Goal: Task Accomplishment & Management: Complete application form

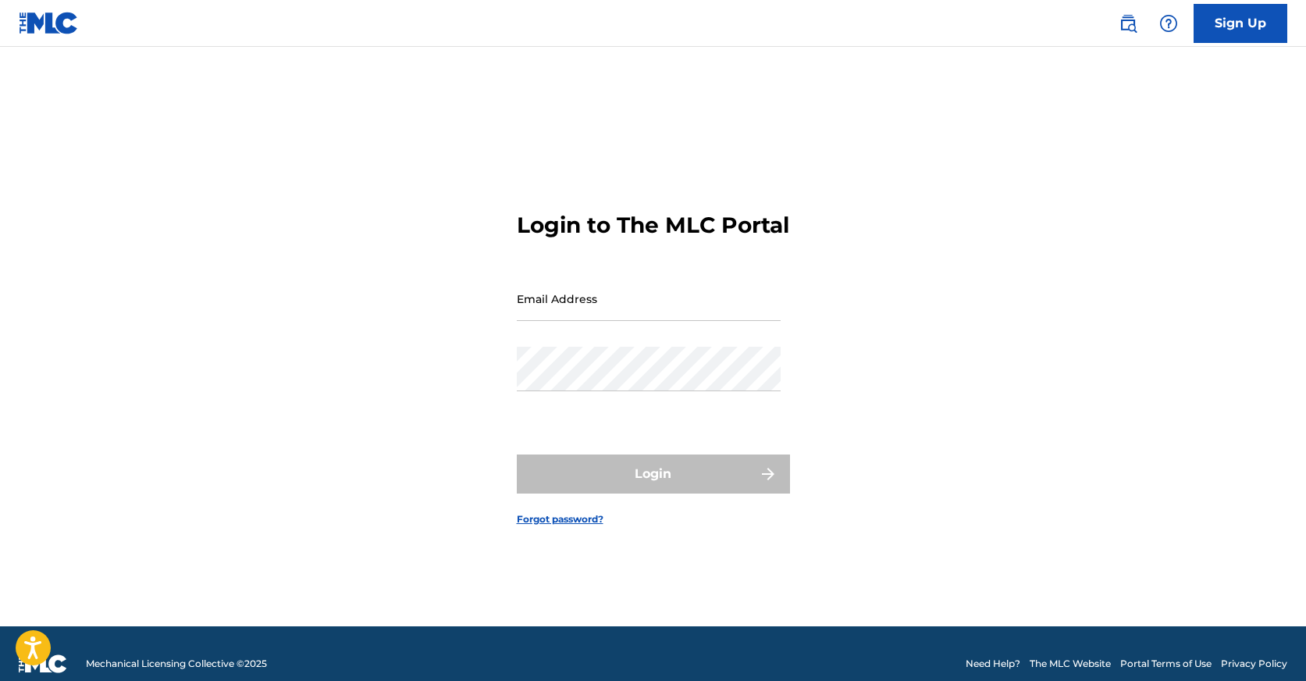
click at [615, 311] on input "Email Address" at bounding box center [649, 298] width 264 height 45
type input "[EMAIL_ADDRESS][DOMAIN_NAME]"
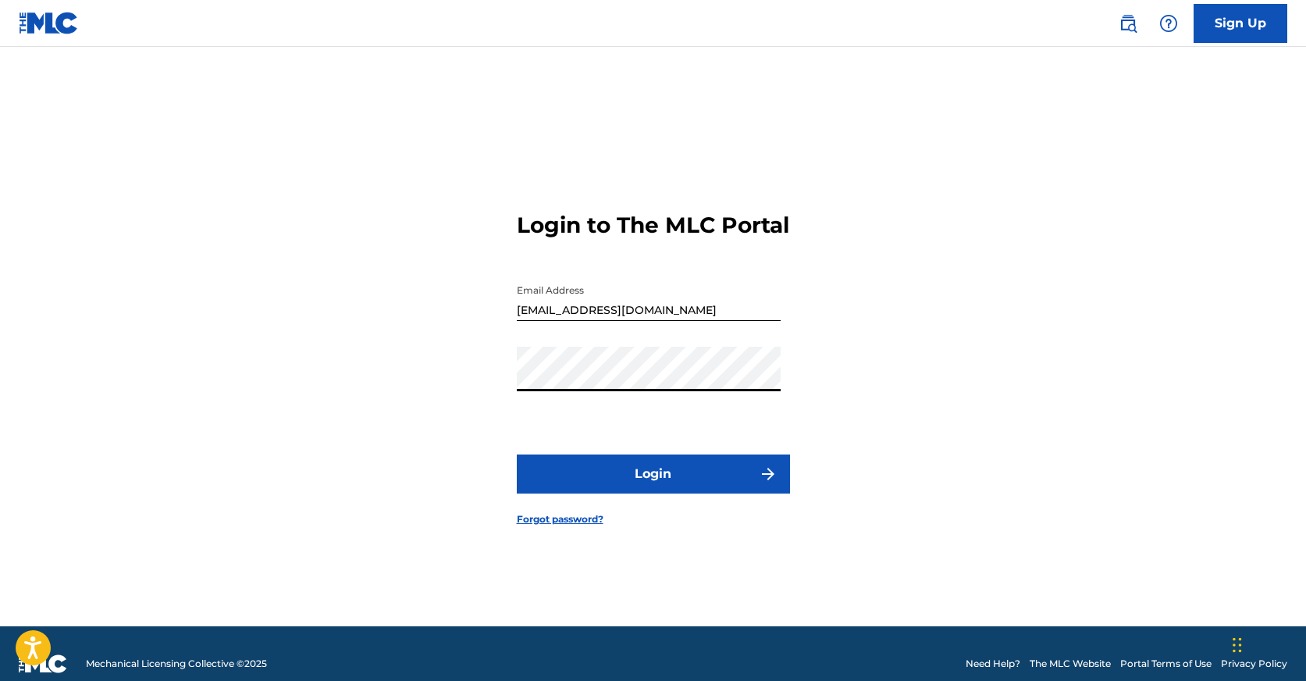
click at [653, 487] on button "Login" at bounding box center [653, 473] width 273 height 39
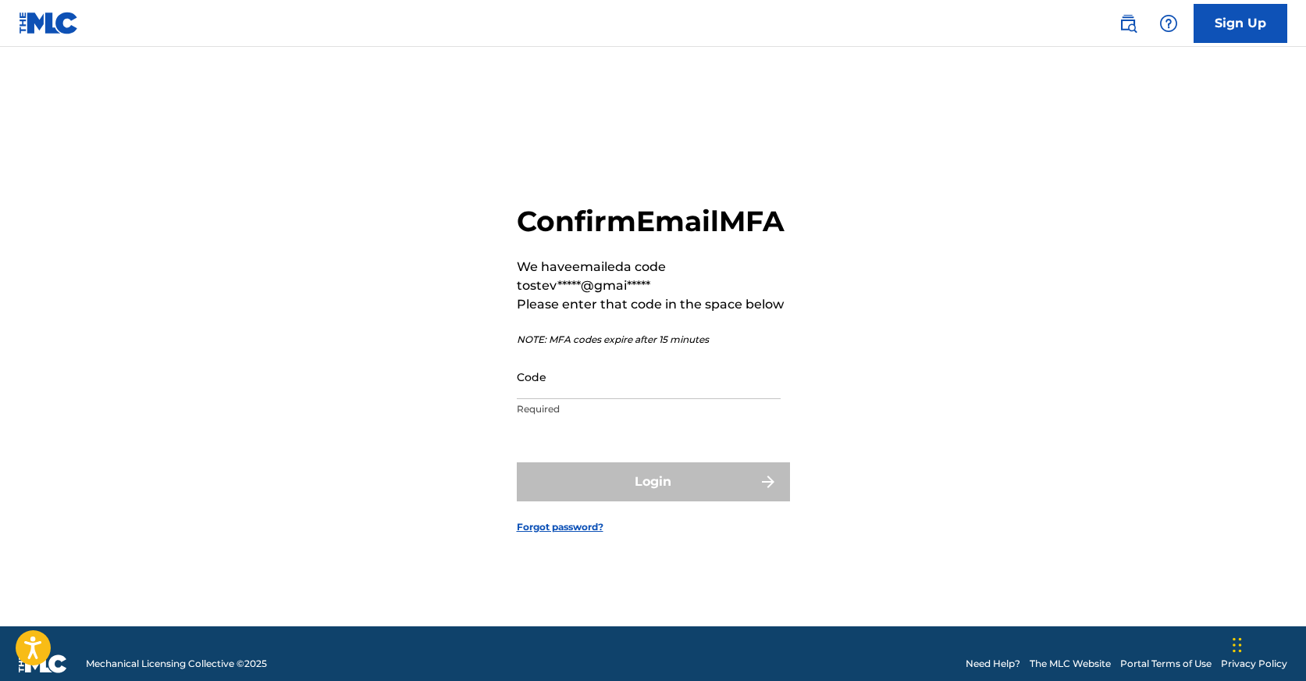
click at [597, 399] on input "Code" at bounding box center [649, 377] width 264 height 45
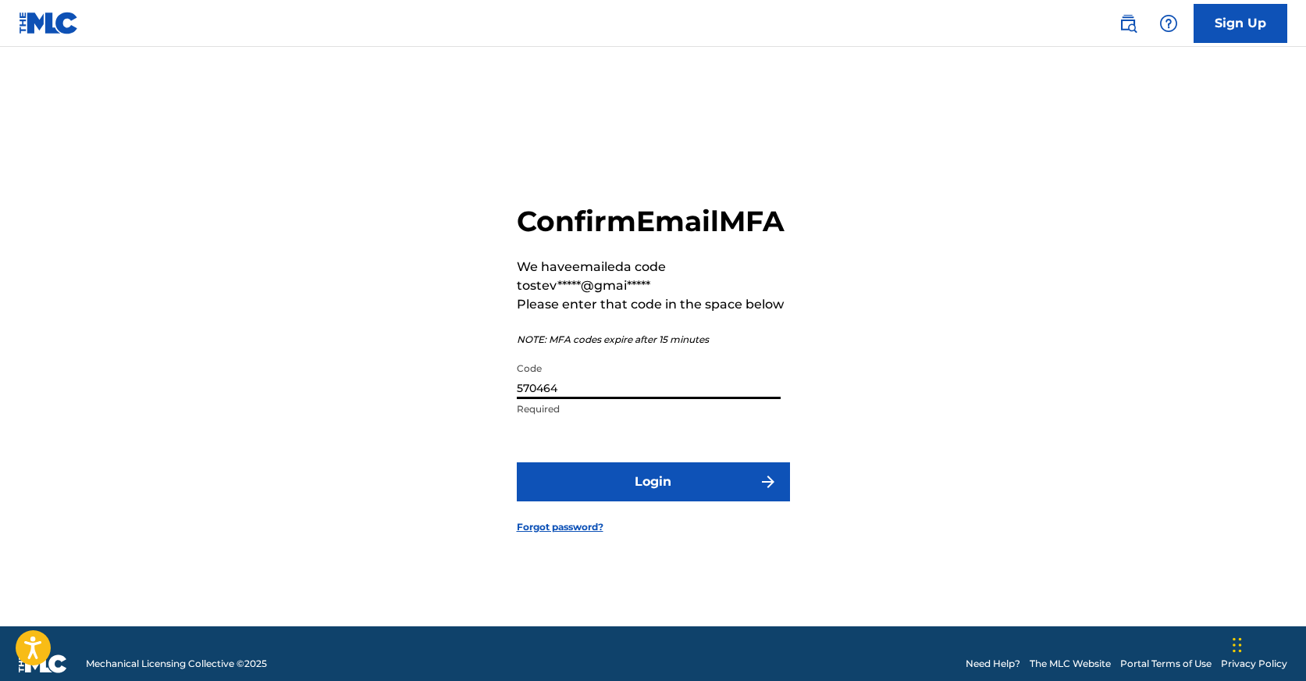
type input "570464"
click at [653, 499] on button "Login" at bounding box center [653, 481] width 273 height 39
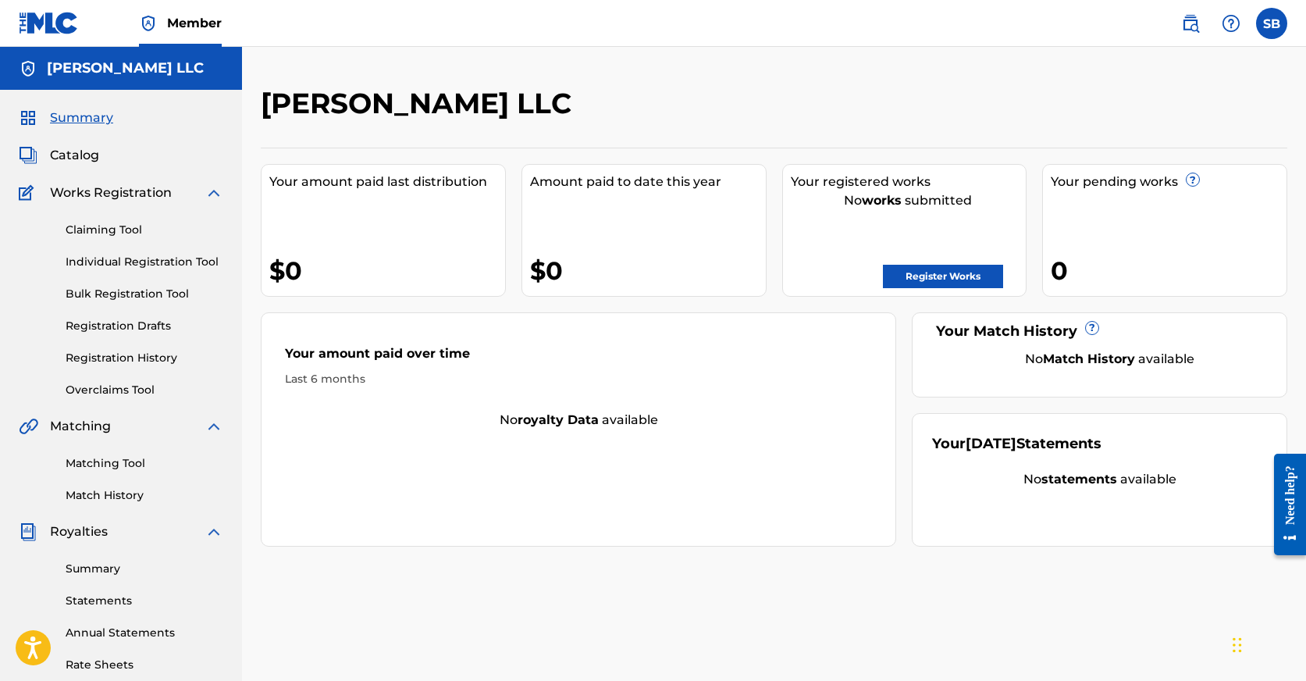
click at [980, 280] on link "Register Works" at bounding box center [943, 276] width 120 height 23
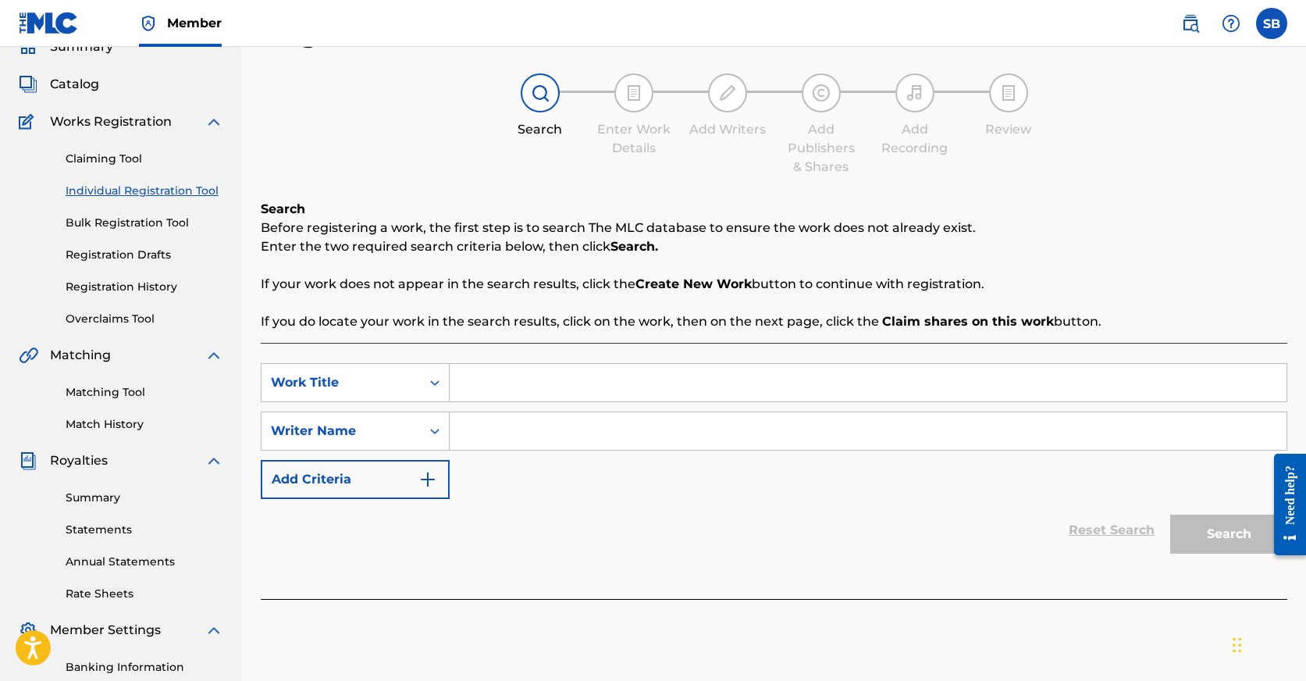
scroll to position [59, 0]
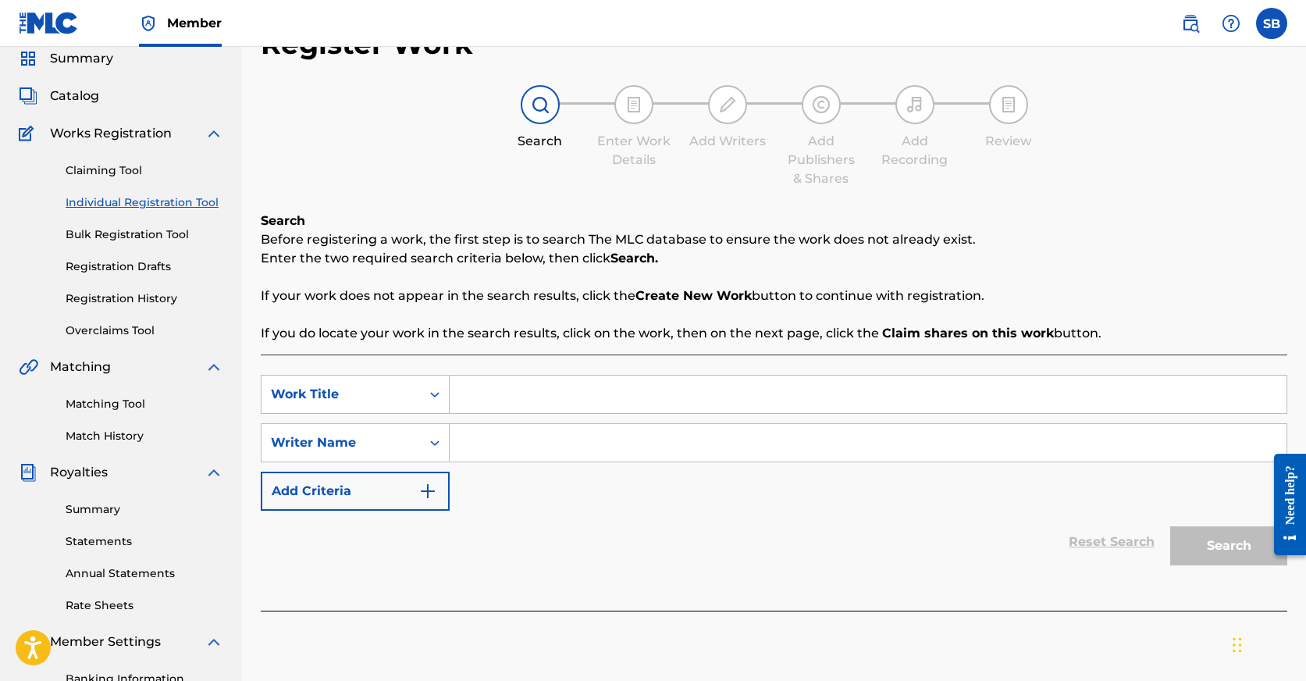
click at [108, 173] on link "Claiming Tool" at bounding box center [145, 170] width 158 height 16
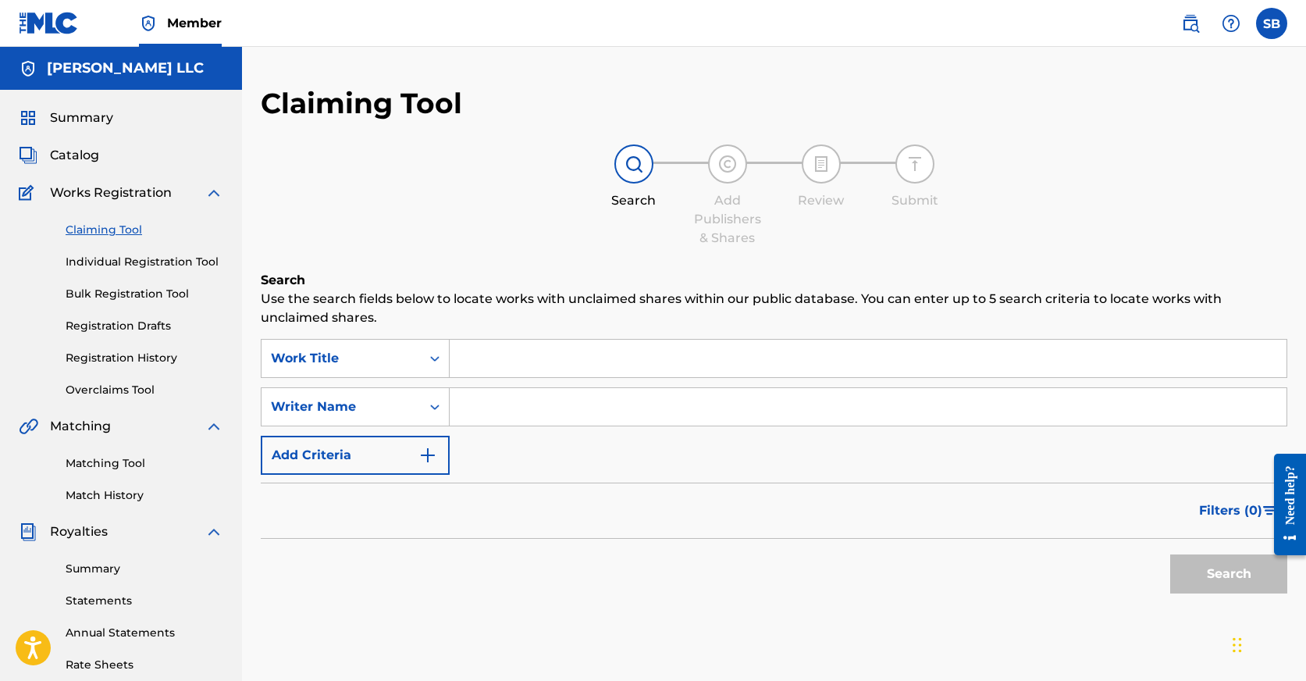
click at [130, 257] on link "Individual Registration Tool" at bounding box center [145, 262] width 158 height 16
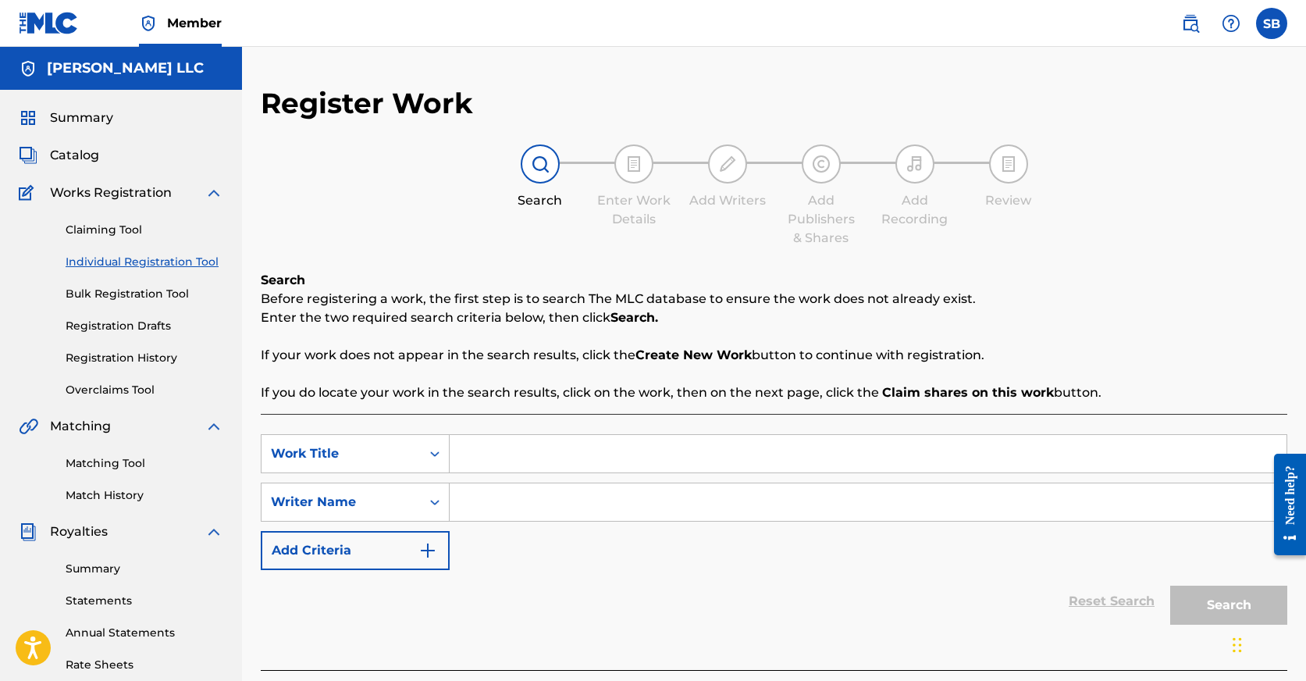
click at [144, 294] on link "Bulk Registration Tool" at bounding box center [145, 294] width 158 height 16
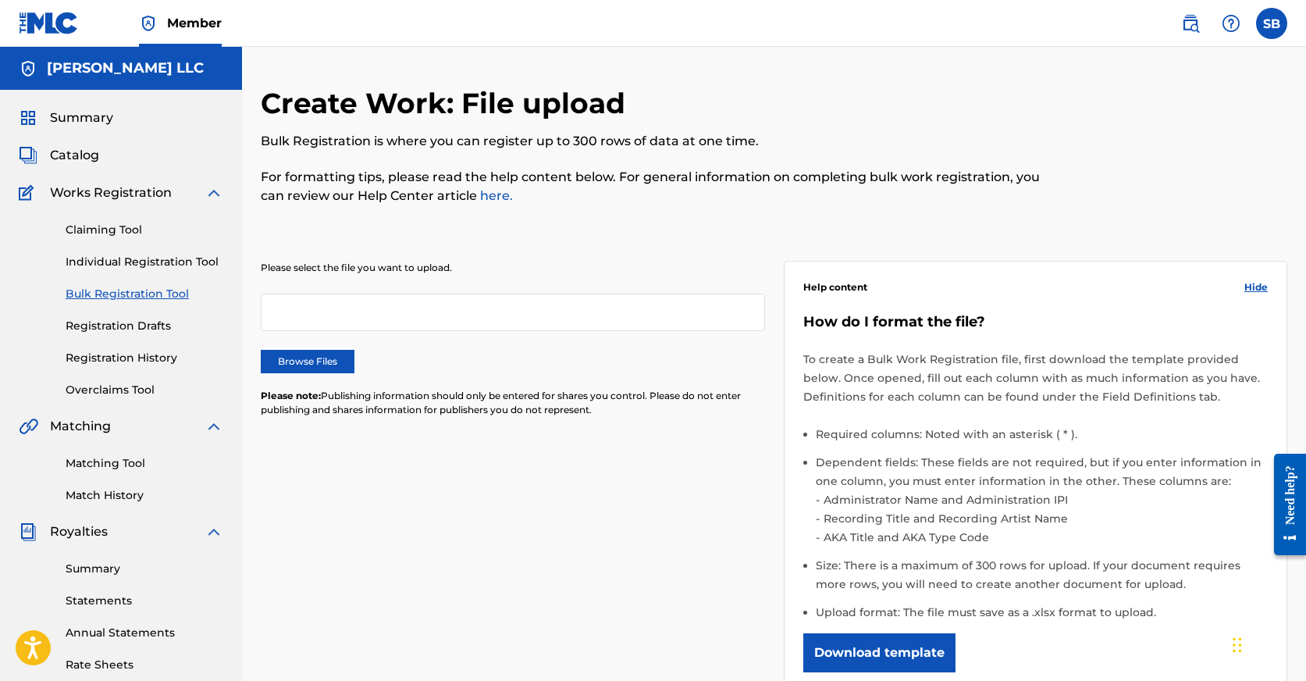
click at [146, 326] on link "Registration Drafts" at bounding box center [145, 326] width 158 height 16
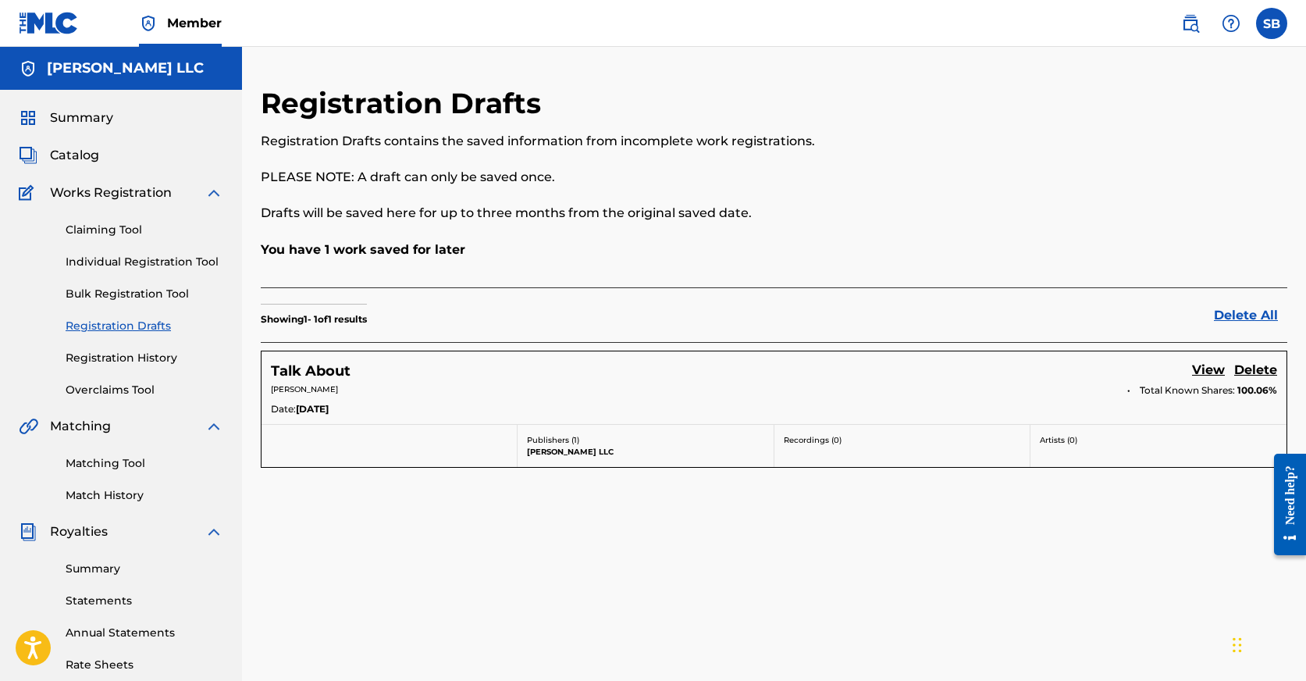
click at [1204, 369] on link "View" at bounding box center [1208, 371] width 33 height 21
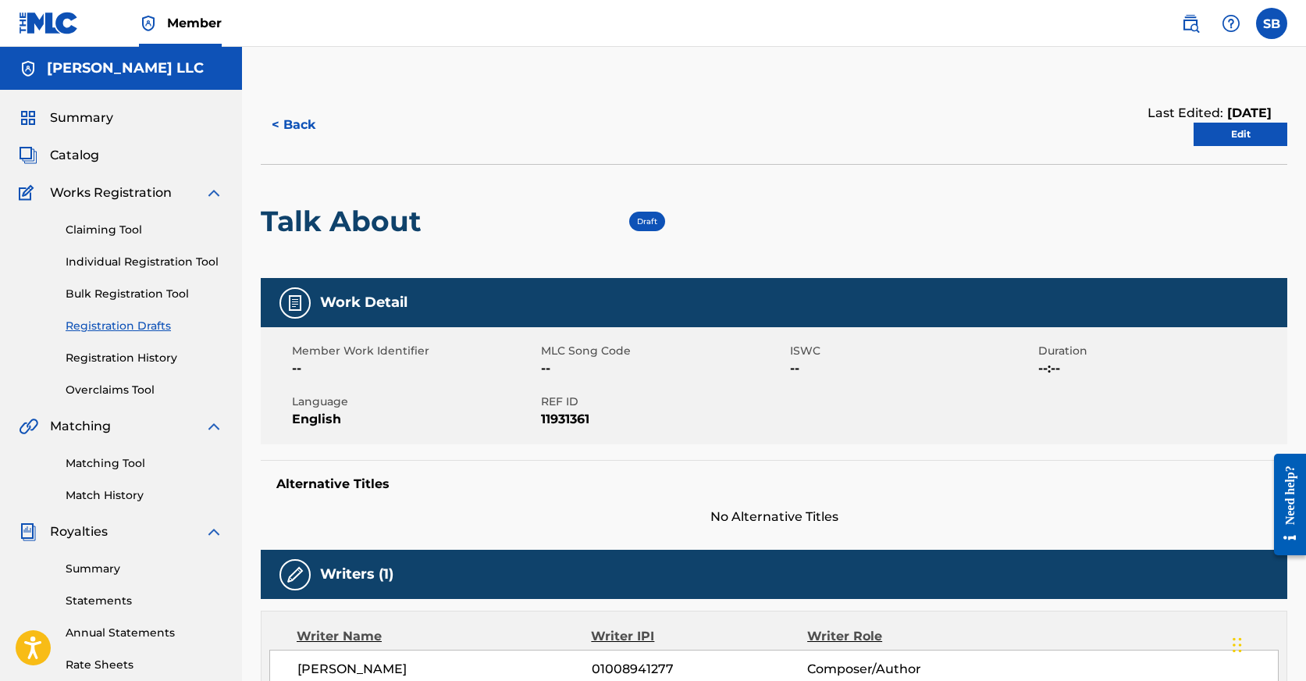
click at [1230, 135] on link "Edit" at bounding box center [1241, 134] width 94 height 23
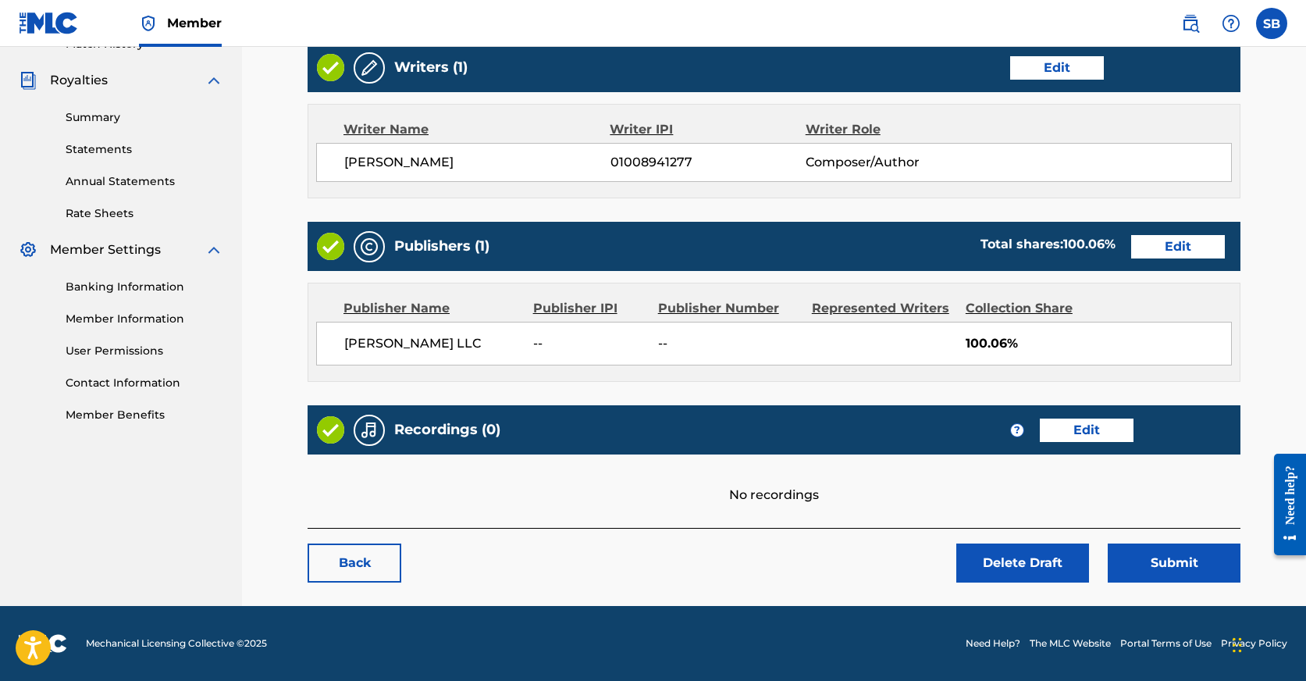
scroll to position [451, 0]
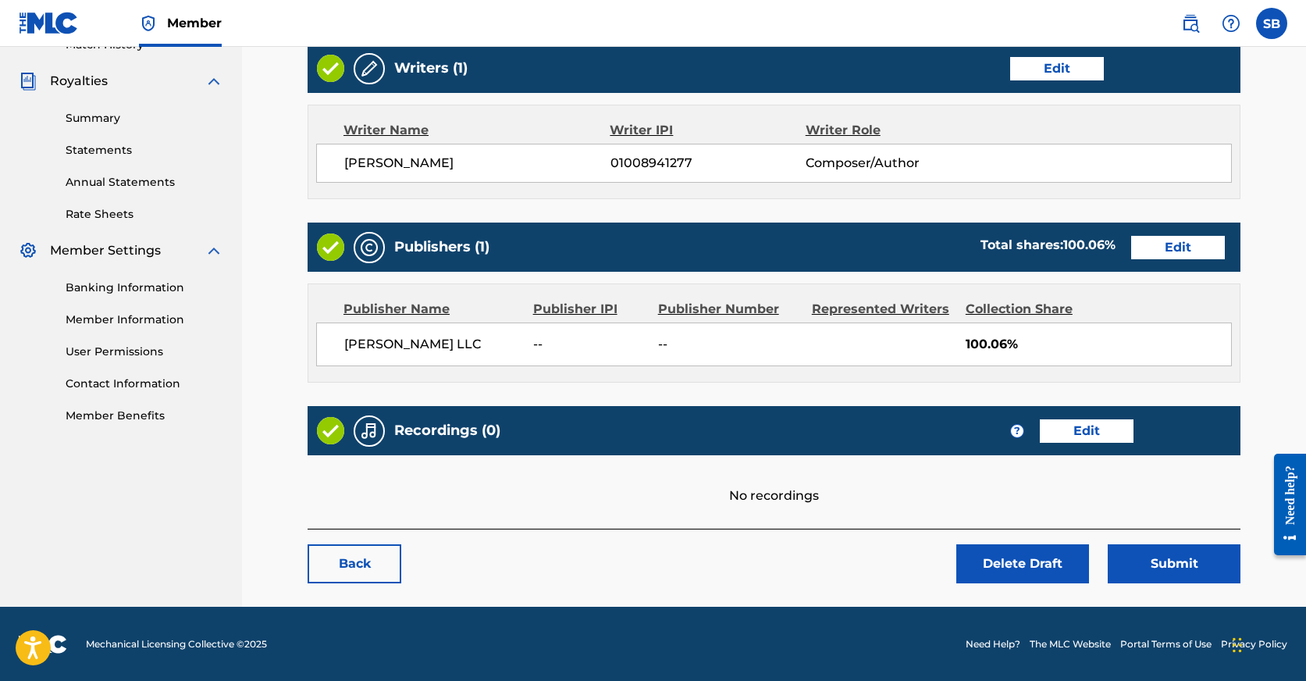
click at [365, 557] on link "Back" at bounding box center [355, 563] width 94 height 39
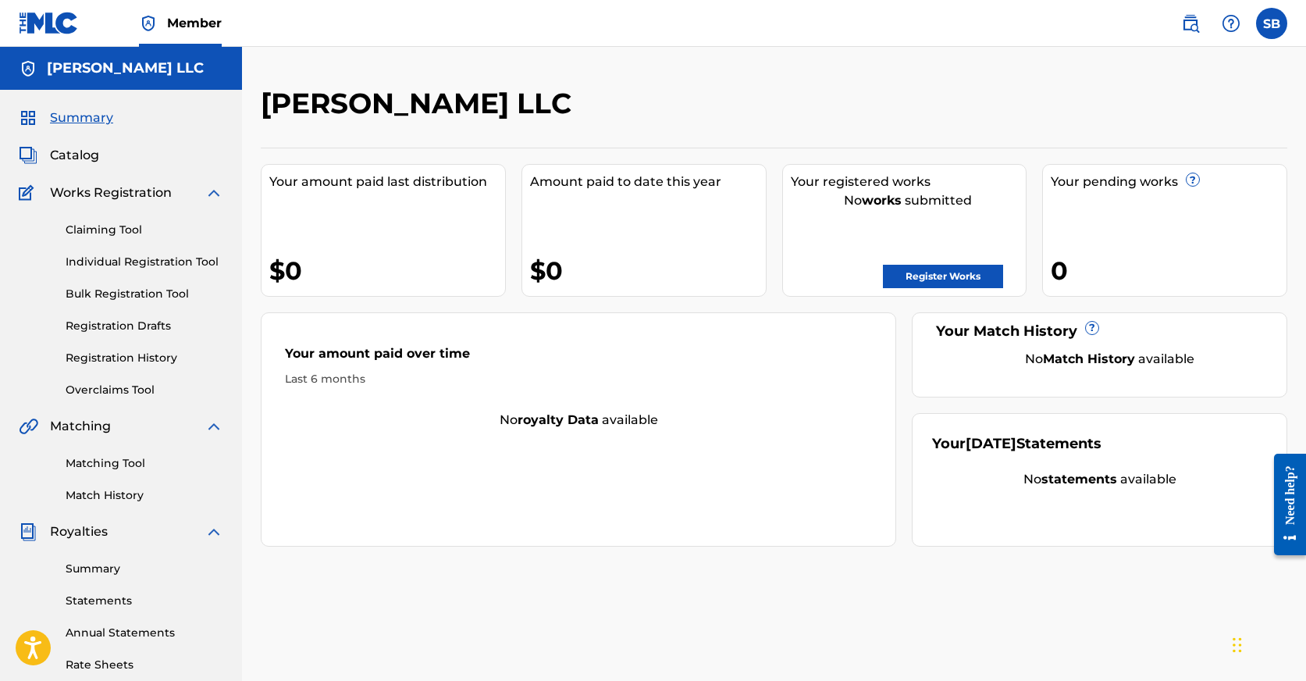
click at [155, 323] on link "Registration Drafts" at bounding box center [145, 326] width 158 height 16
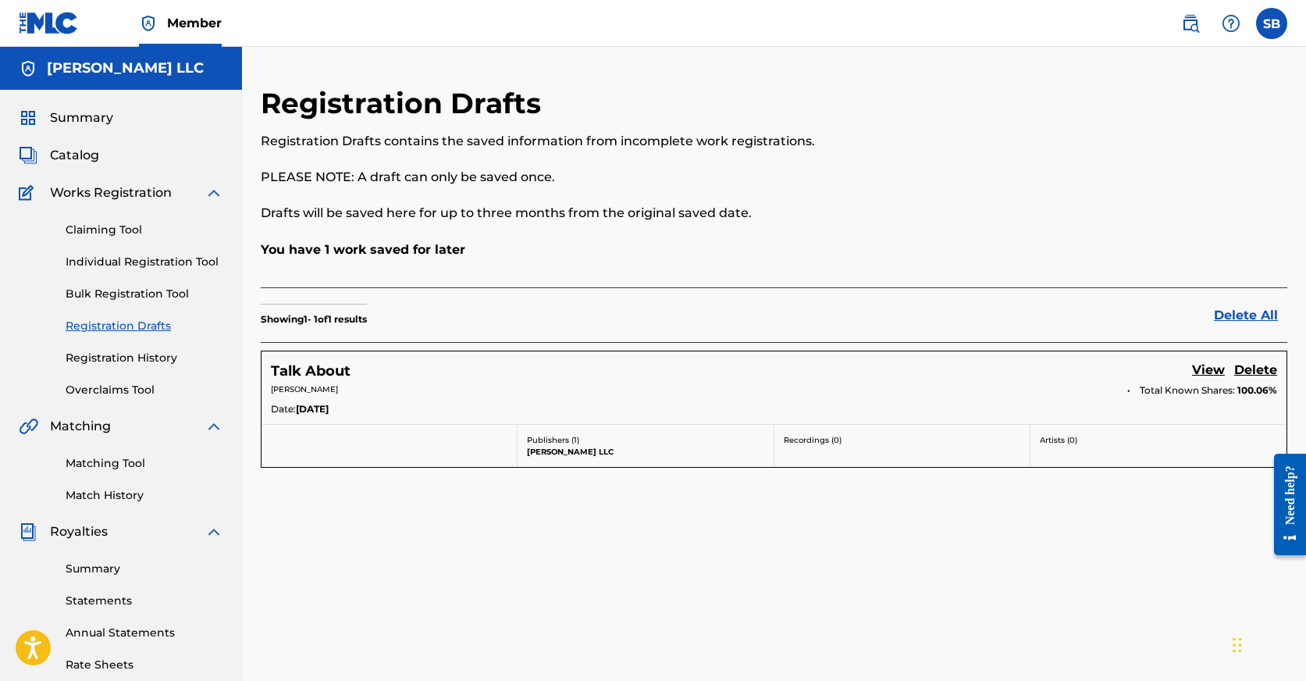
click at [1214, 372] on link "View" at bounding box center [1208, 371] width 33 height 21
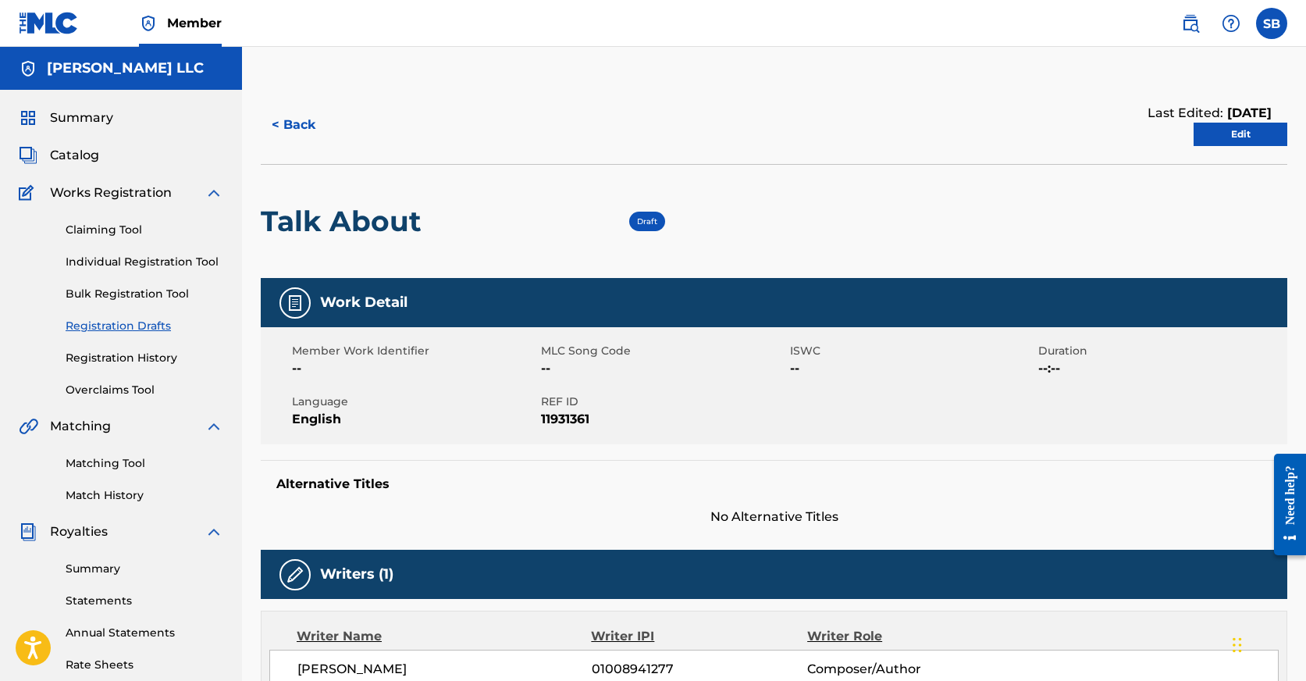
click at [1243, 137] on link "Edit" at bounding box center [1241, 134] width 94 height 23
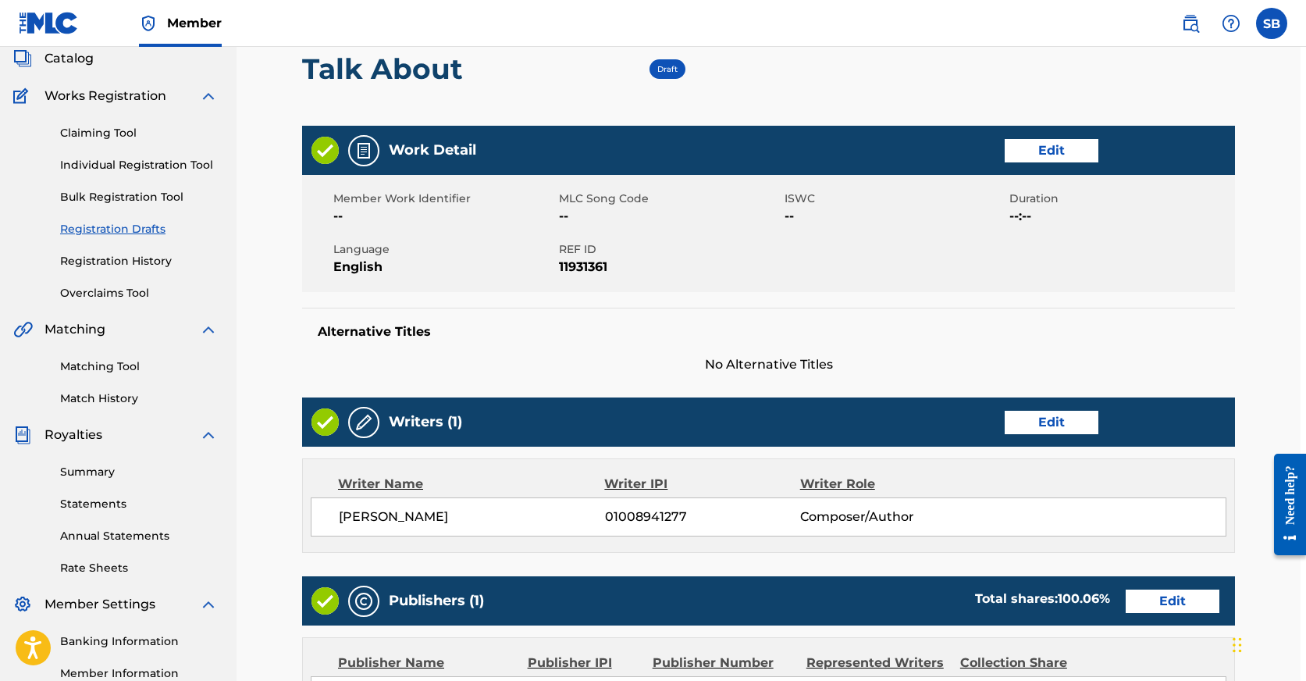
scroll to position [91, 5]
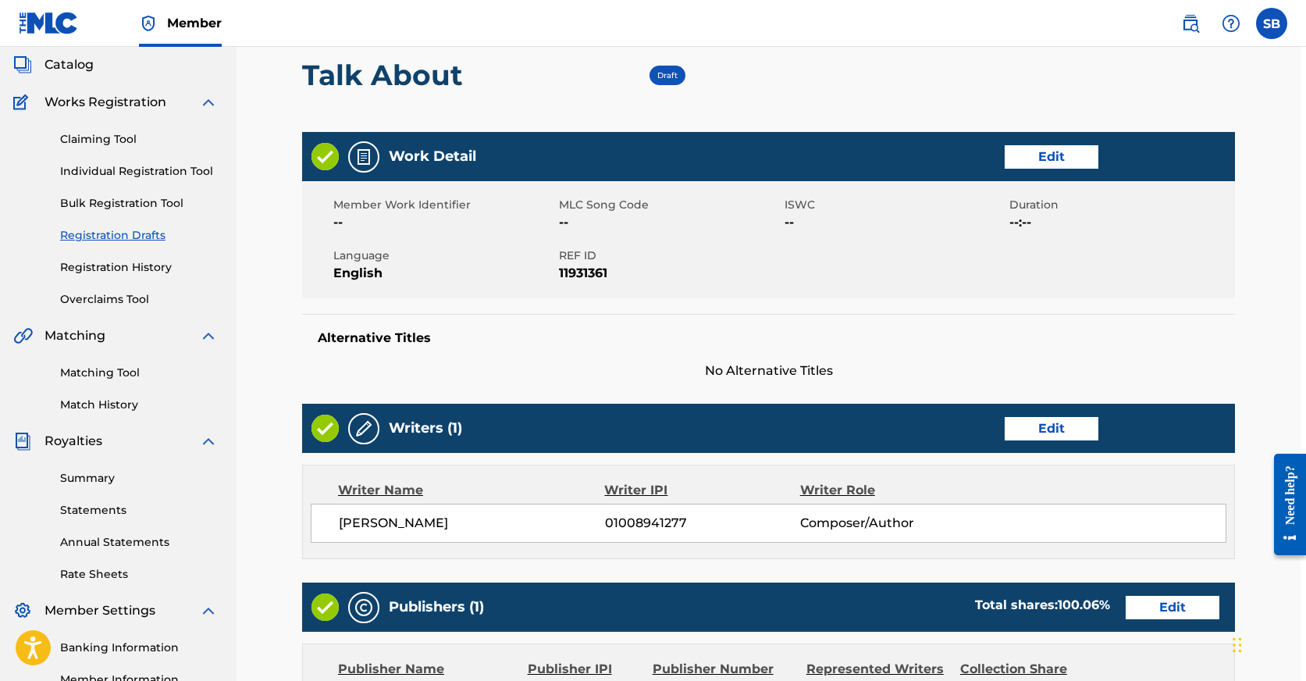
click at [1043, 156] on link "Edit" at bounding box center [1052, 156] width 94 height 23
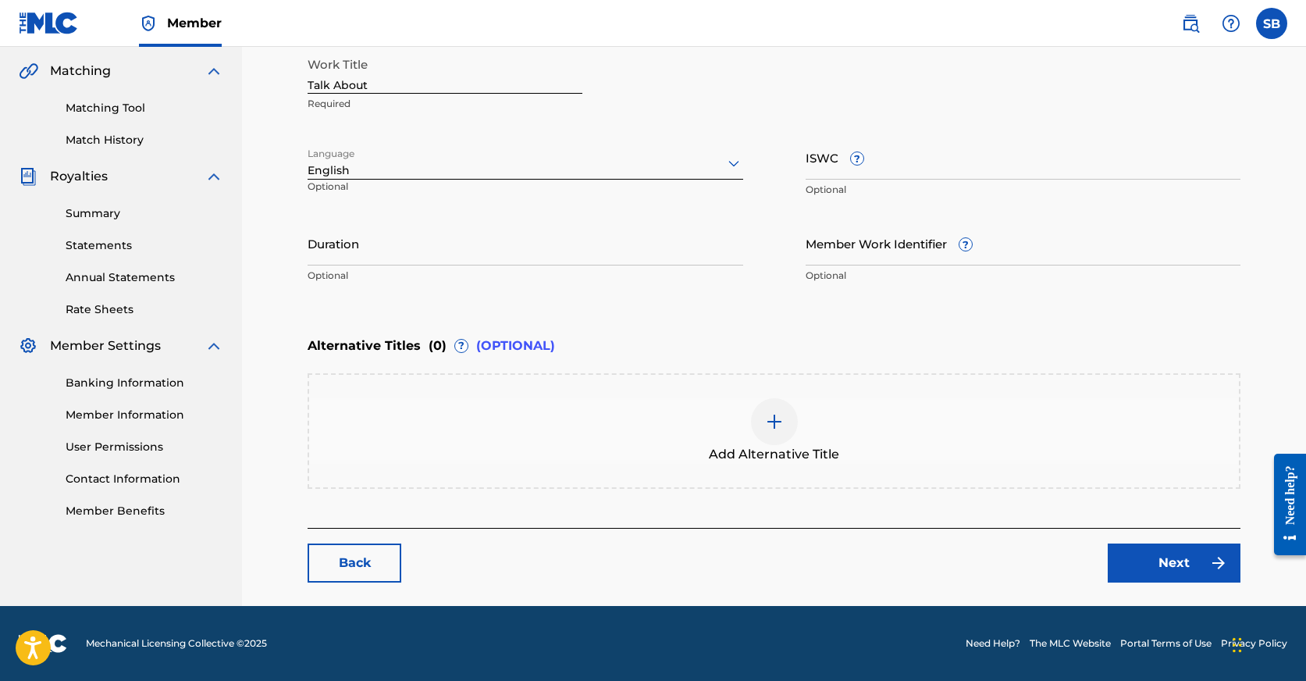
scroll to position [355, 0]
click at [1224, 573] on button "Next" at bounding box center [1174, 563] width 133 height 39
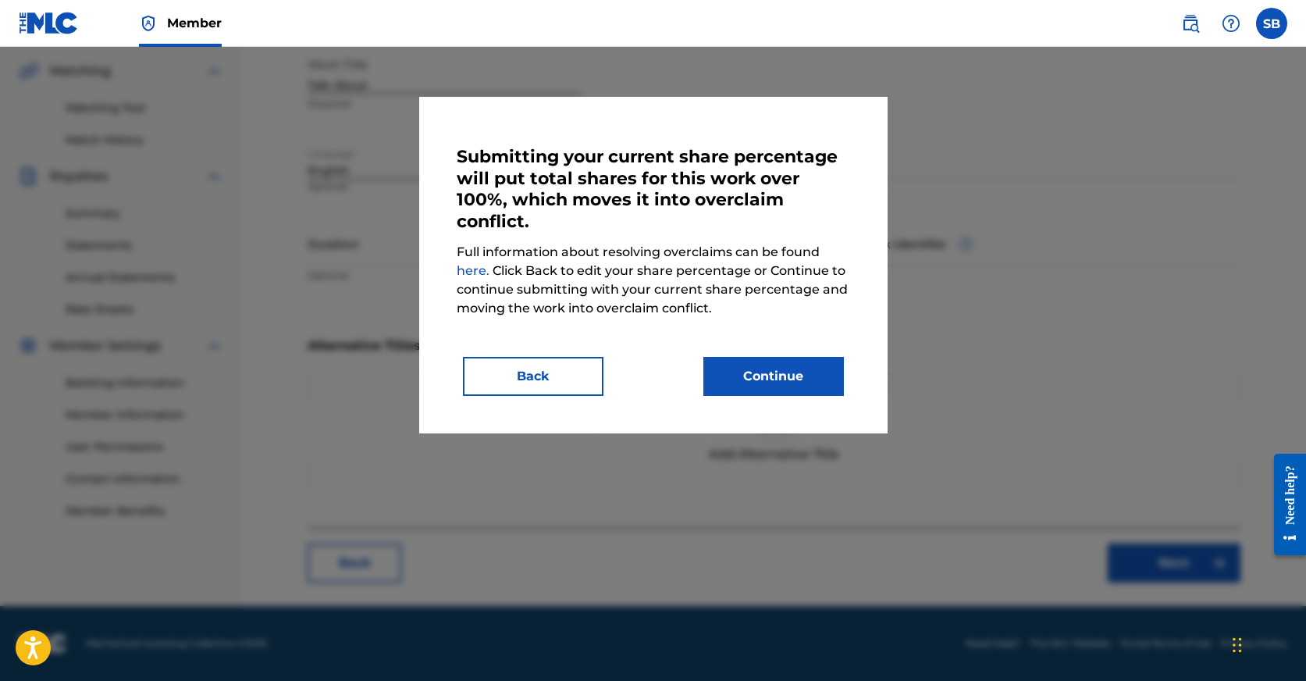
click at [590, 383] on button "Back" at bounding box center [533, 376] width 141 height 39
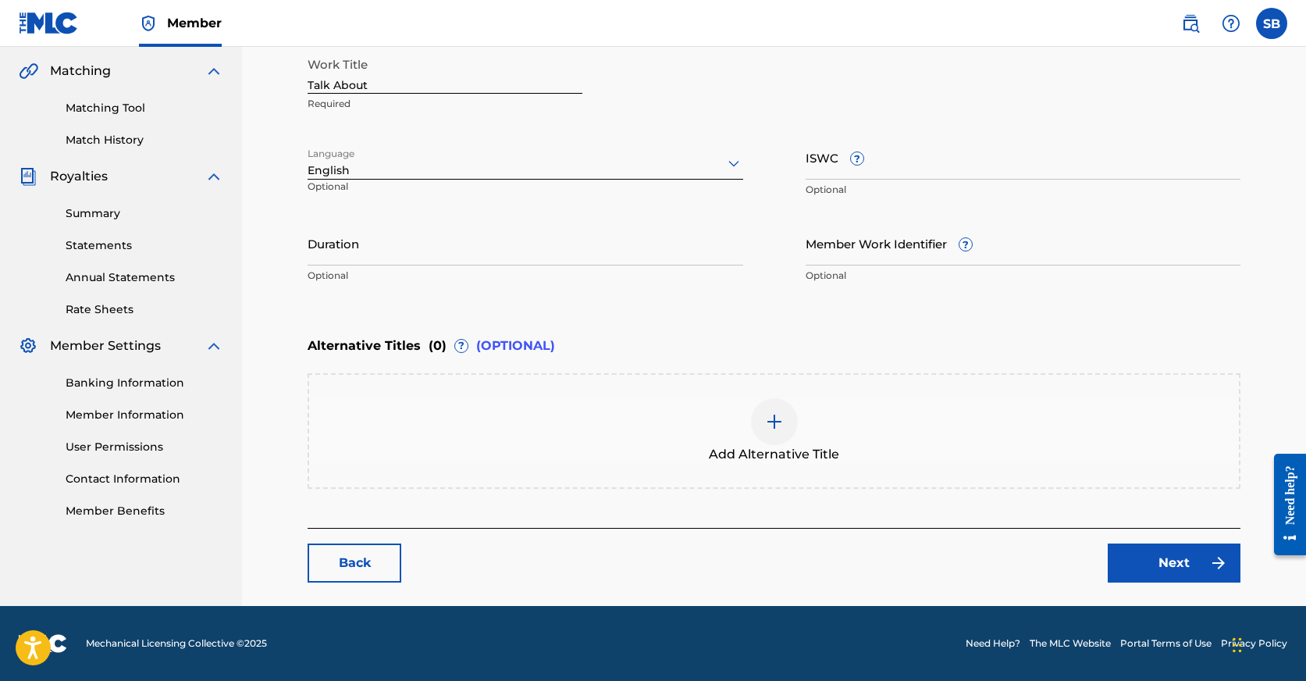
click at [383, 562] on link "Back" at bounding box center [355, 563] width 94 height 39
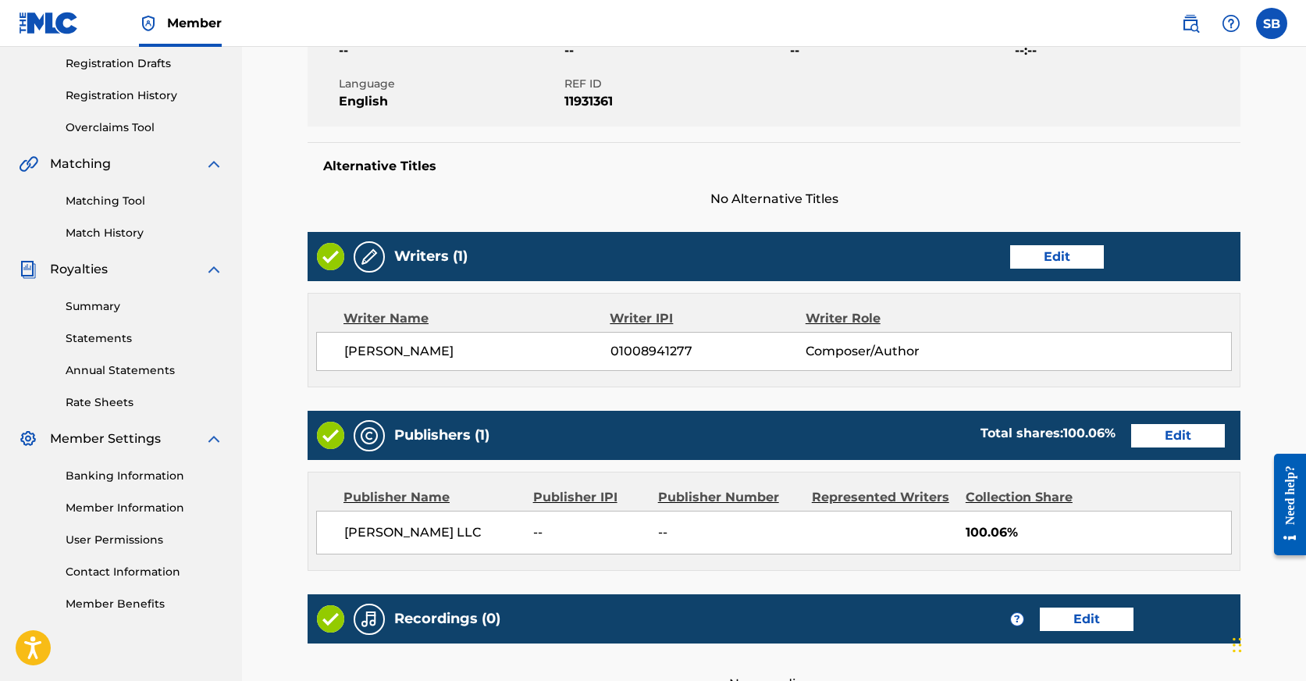
scroll to position [284, 0]
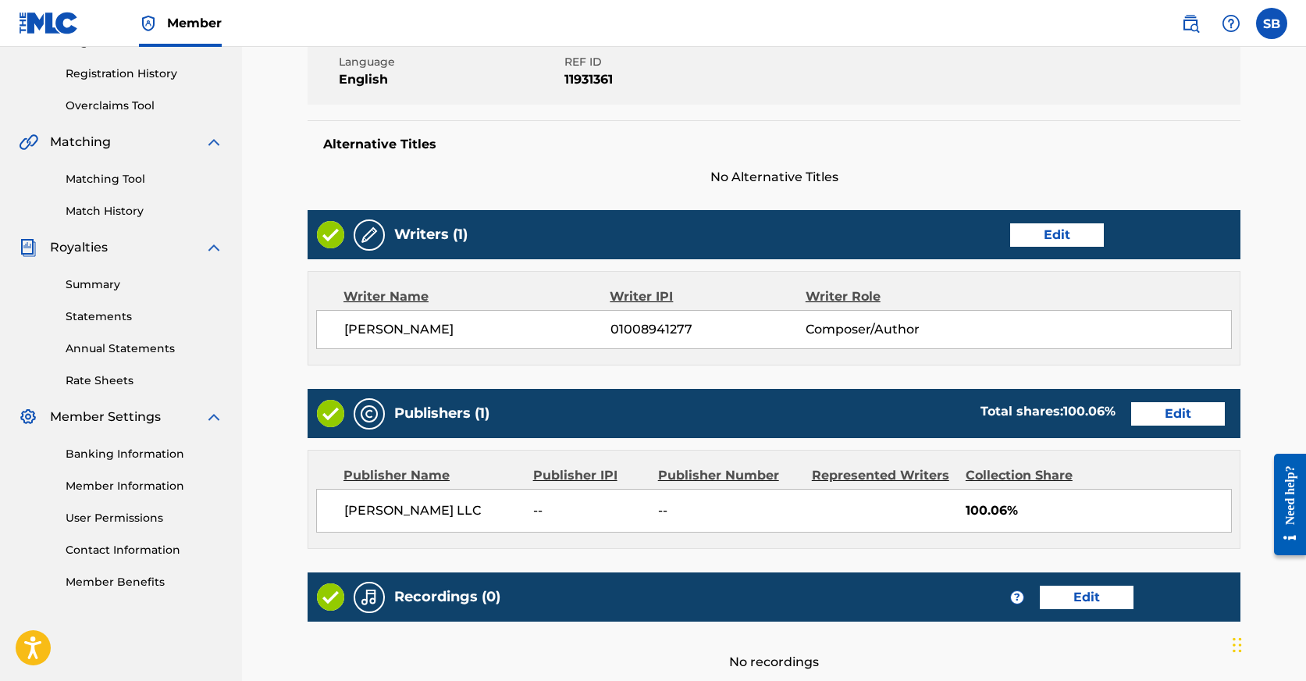
click at [1188, 416] on link "Edit" at bounding box center [1179, 413] width 94 height 23
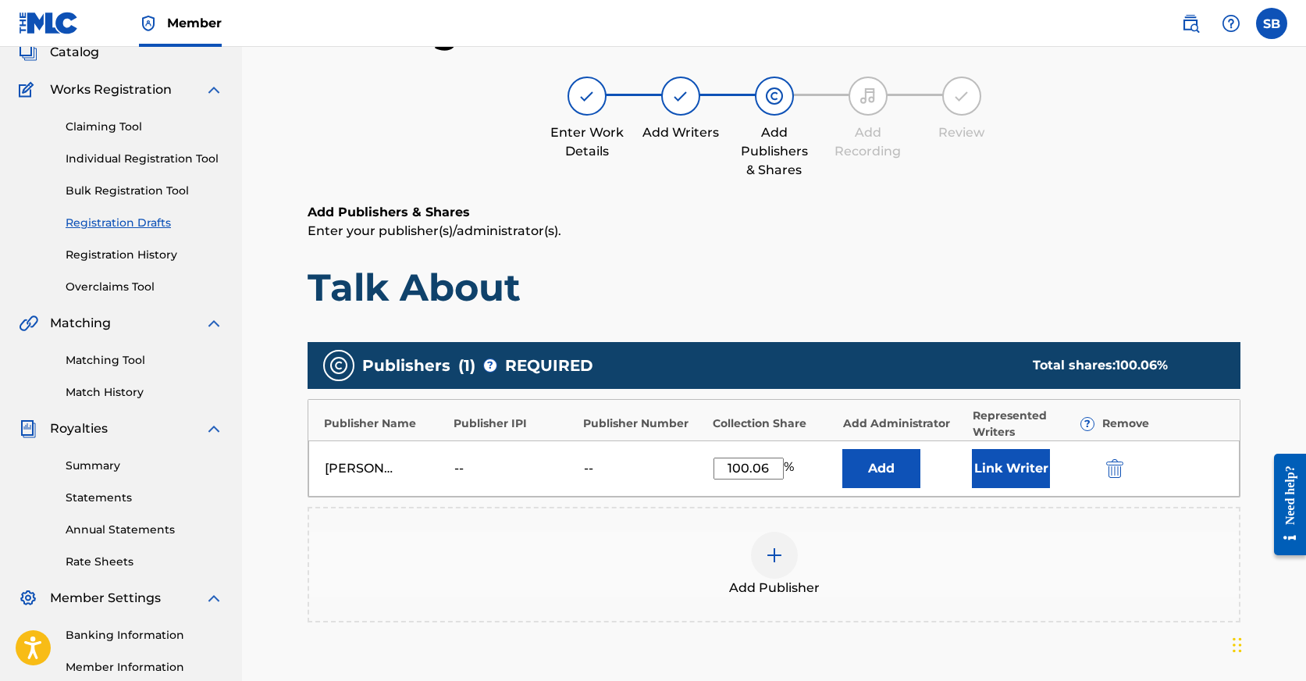
scroll to position [107, 0]
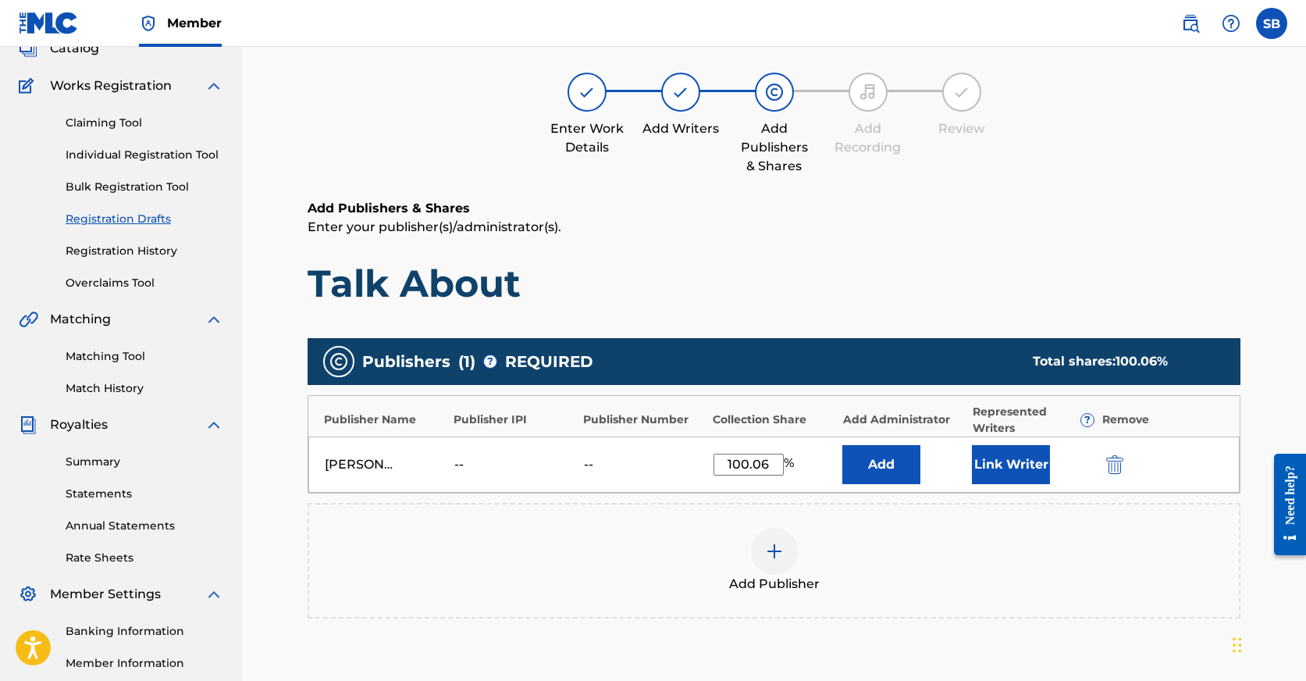
click at [769, 465] on input "100.06" at bounding box center [749, 465] width 70 height 22
type input "100"
click at [736, 288] on h1 "Talk About" at bounding box center [774, 283] width 933 height 47
click at [1006, 467] on button "Link Writer" at bounding box center [1011, 464] width 78 height 39
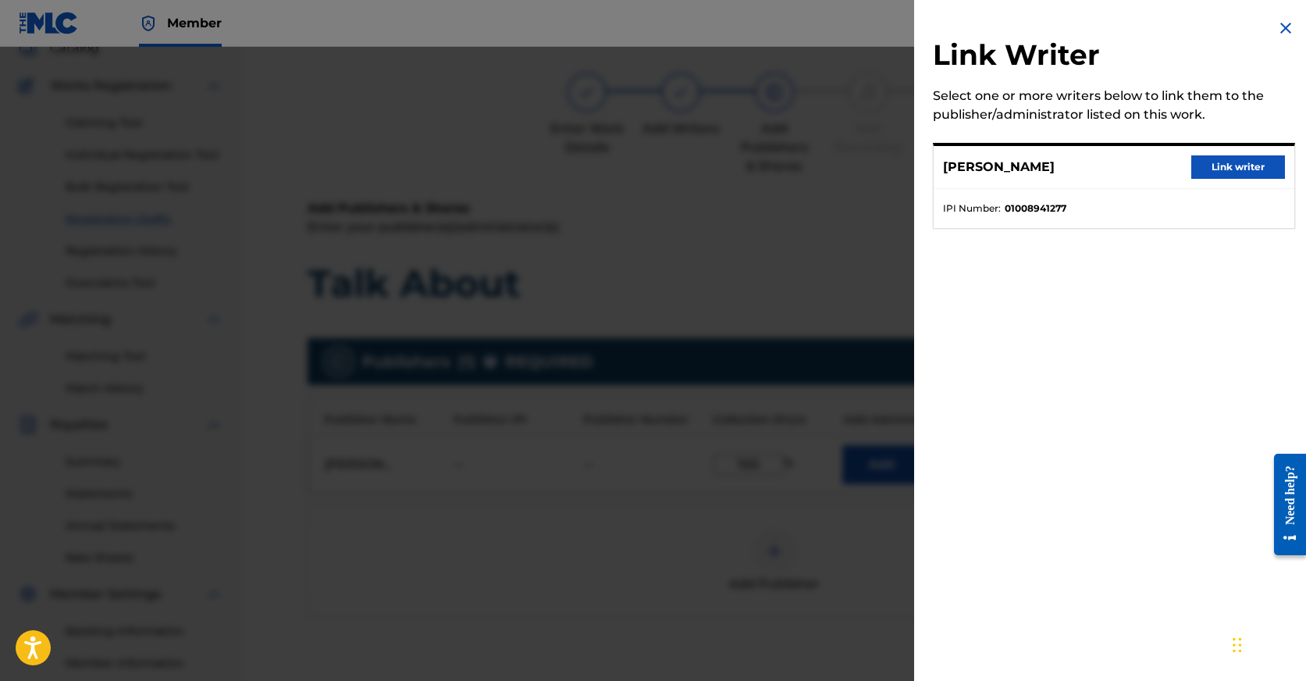
click at [1239, 166] on button "Link writer" at bounding box center [1239, 166] width 94 height 23
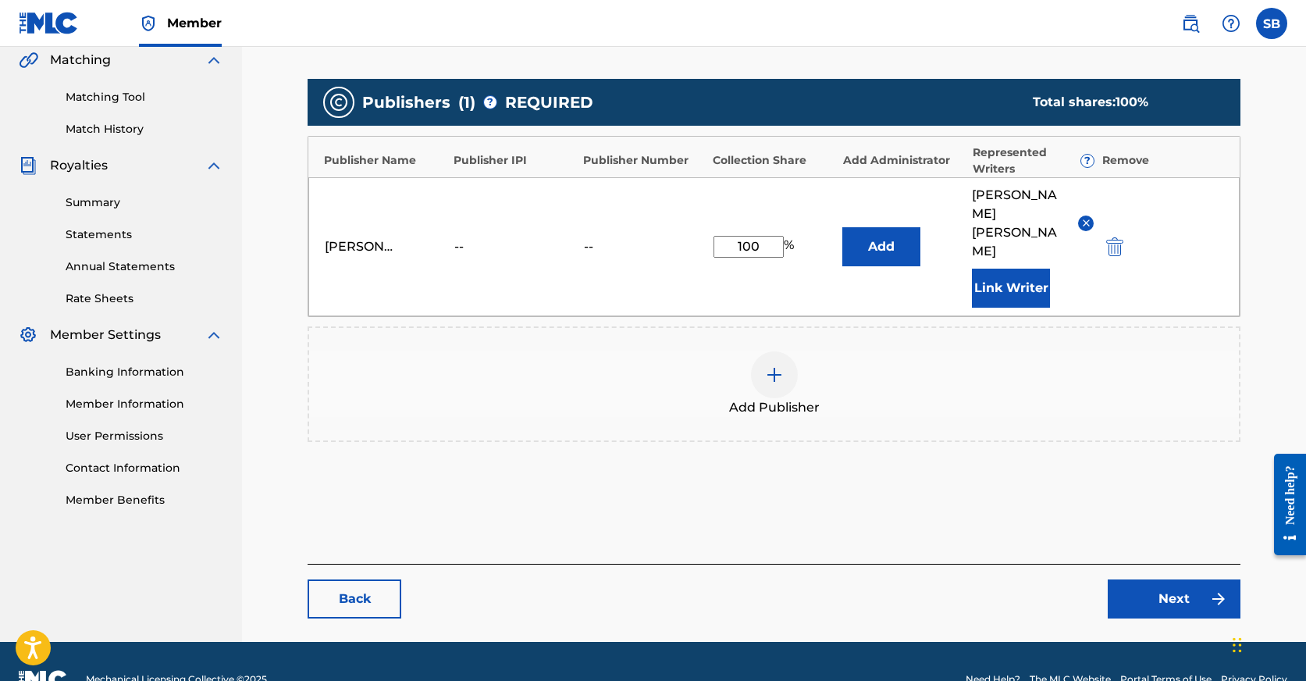
scroll to position [365, 0]
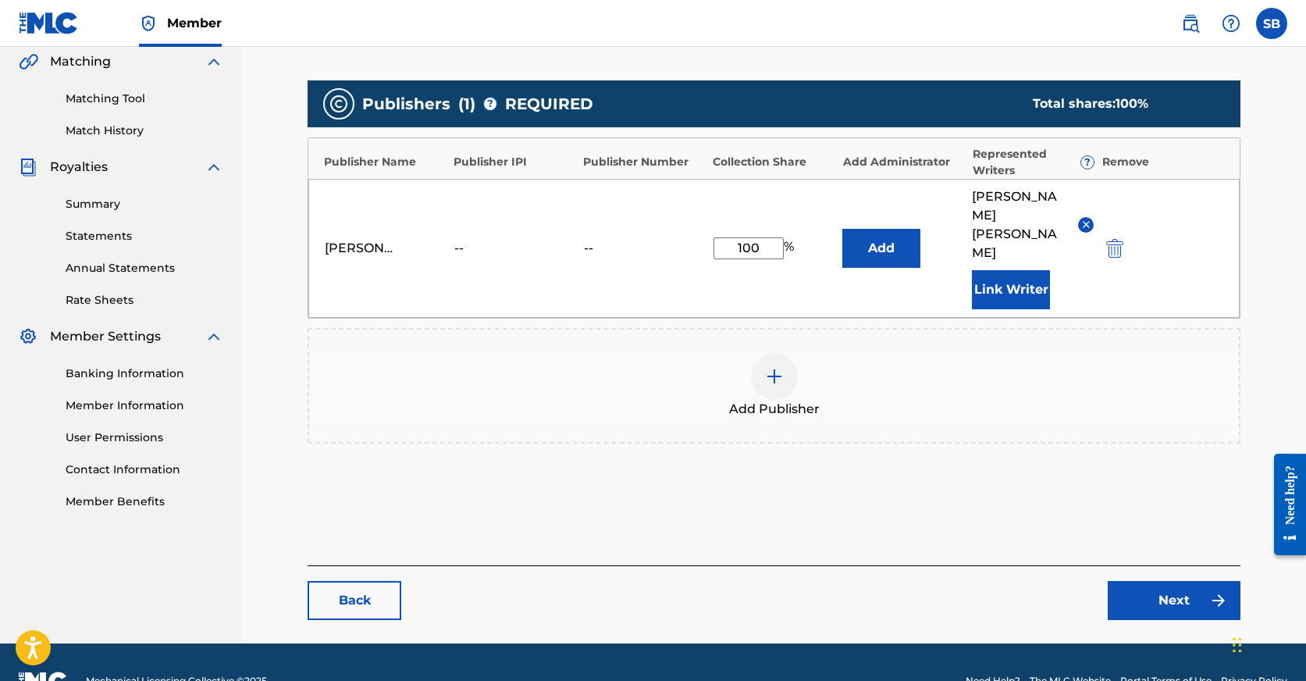
click at [1151, 581] on link "Next" at bounding box center [1174, 600] width 133 height 39
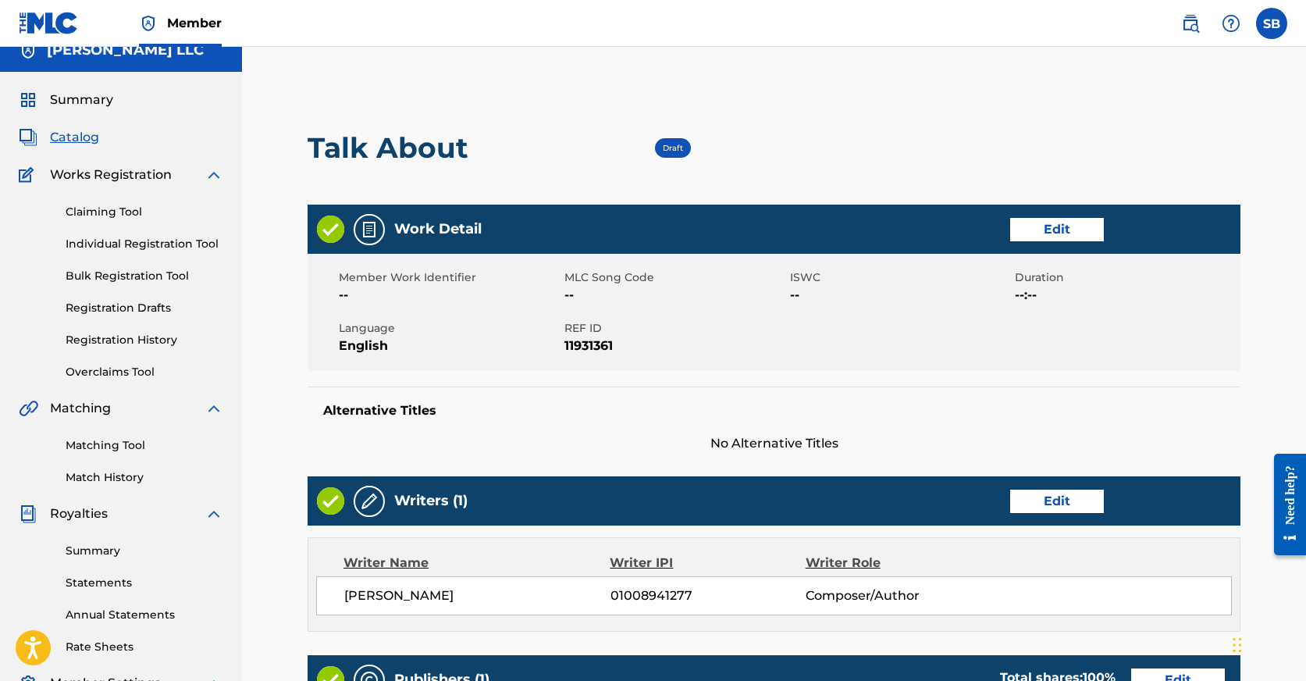
scroll to position [451, 0]
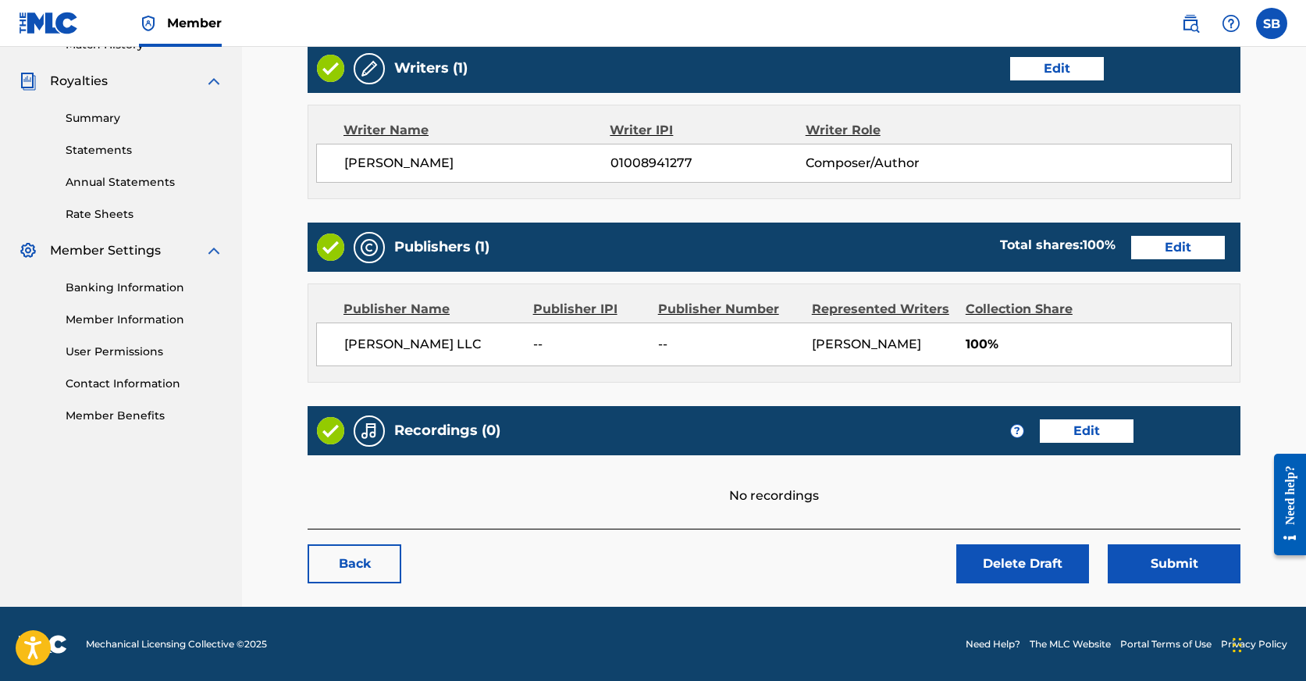
click at [1265, 23] on label at bounding box center [1271, 23] width 31 height 31
click at [1272, 23] on input "SB [PERSON_NAME] [EMAIL_ADDRESS][DOMAIN_NAME] Notification Preferences Profile …" at bounding box center [1272, 23] width 0 height 0
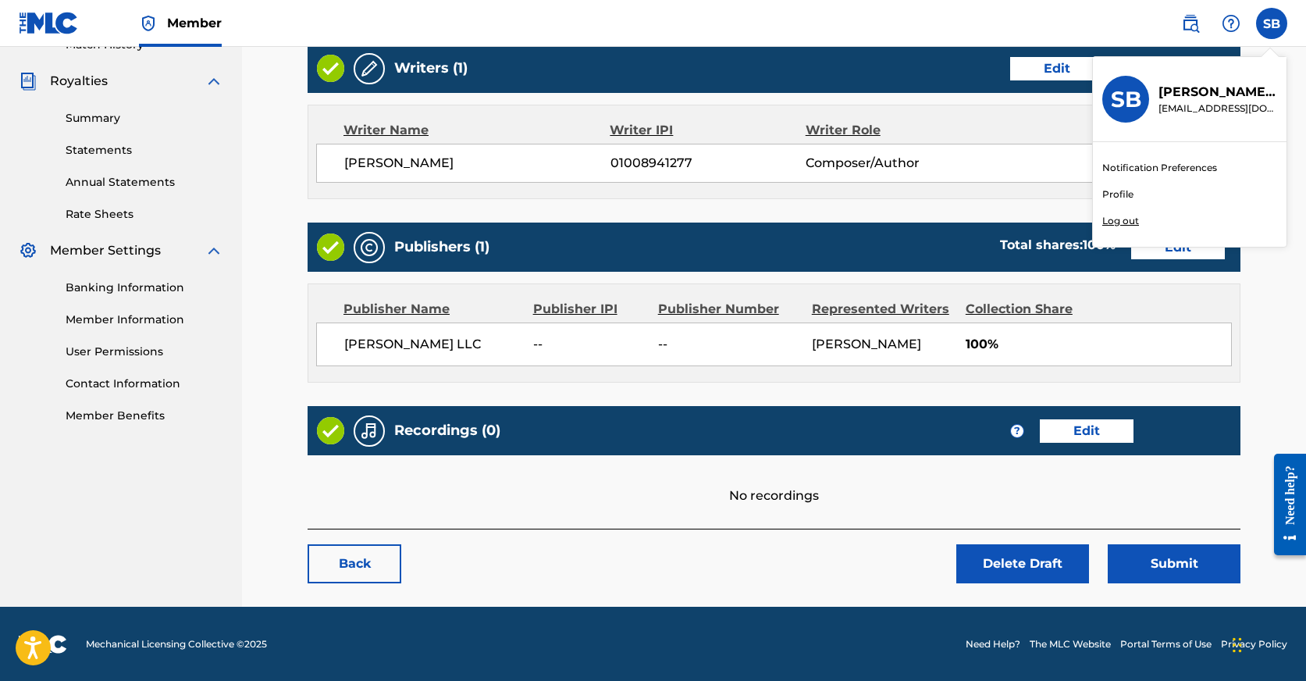
click at [1125, 223] on p "Log out" at bounding box center [1121, 221] width 37 height 14
click at [1272, 23] on input "SB [PERSON_NAME] [EMAIL_ADDRESS][DOMAIN_NAME] Notification Preferences Profile …" at bounding box center [1272, 23] width 0 height 0
